Goal: Information Seeking & Learning: Learn about a topic

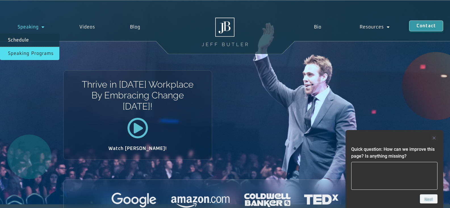
click at [31, 54] on link "Speaking Programs" at bounding box center [29, 53] width 59 height 13
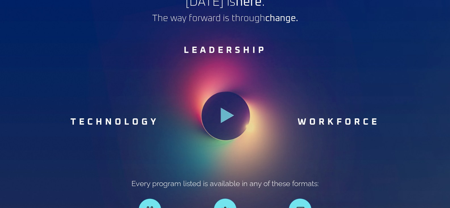
scroll to position [256, 0]
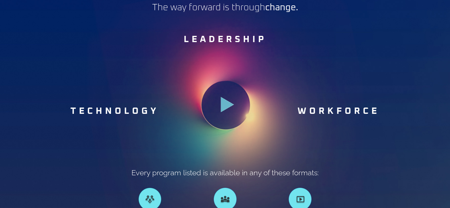
click at [235, 37] on link "LEADERSHIP" at bounding box center [225, 39] width 83 height 9
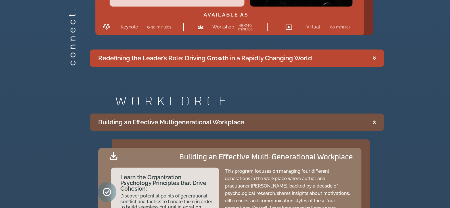
scroll to position [1169, 0]
